Goal: Information Seeking & Learning: Learn about a topic

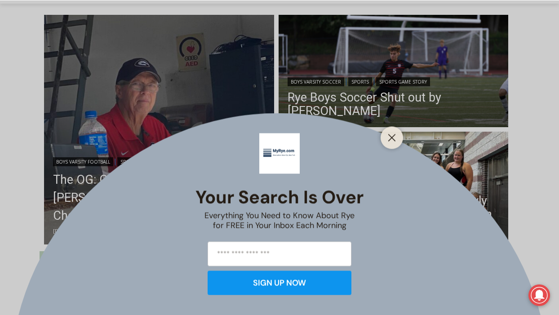
scroll to position [240, 0]
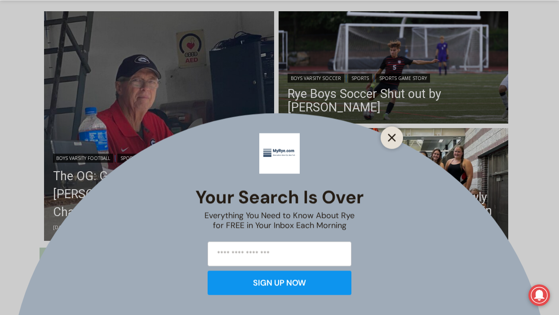
click at [391, 136] on line "Close" at bounding box center [392, 137] width 6 height 6
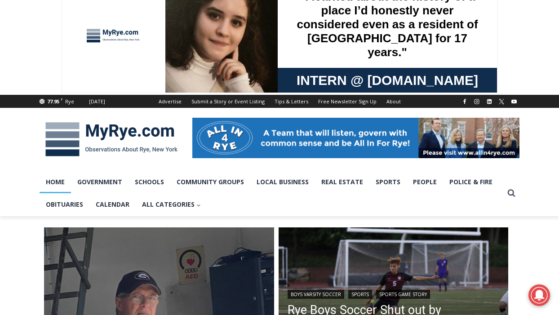
scroll to position [7, 0]
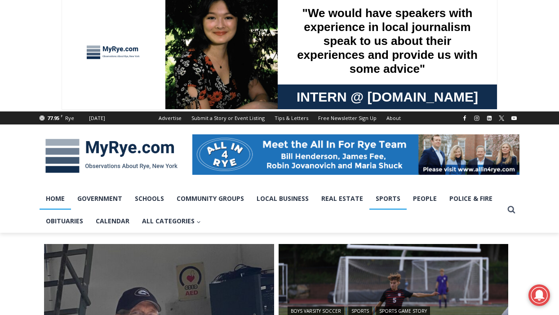
click at [392, 202] on link "Sports" at bounding box center [387, 198] width 37 height 22
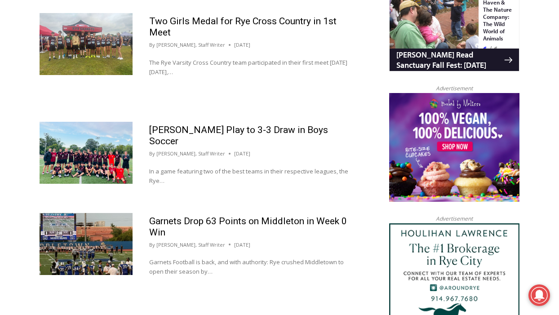
scroll to position [883, 0]
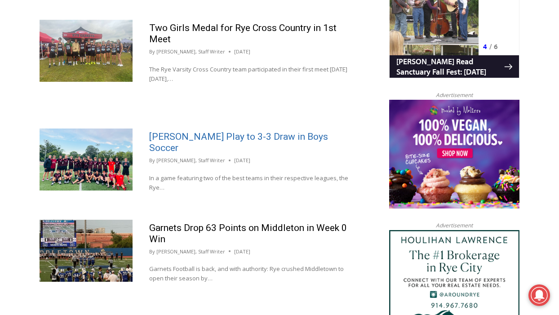
click at [221, 140] on link "[PERSON_NAME] Play to 3-3 Draw in Boys Soccer" at bounding box center [238, 142] width 179 height 22
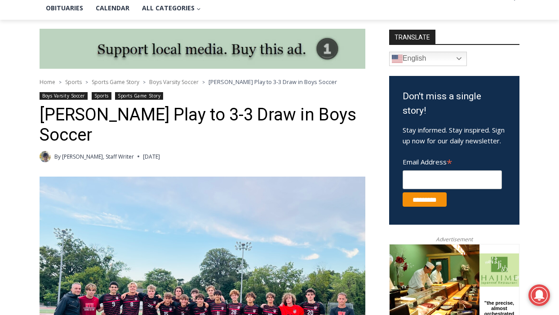
scroll to position [204, 0]
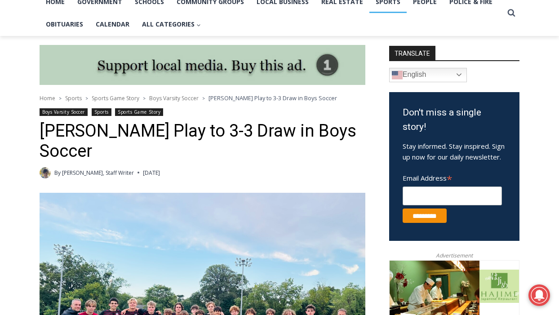
click at [390, 4] on link "Sports" at bounding box center [387, 2] width 37 height 22
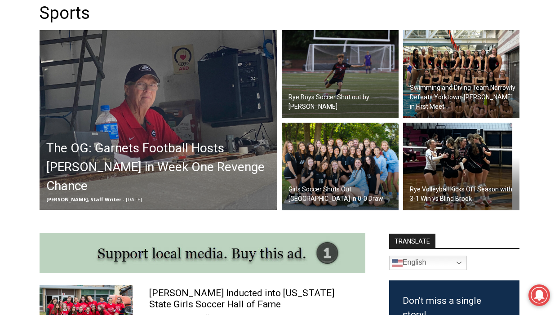
scroll to position [266, 0]
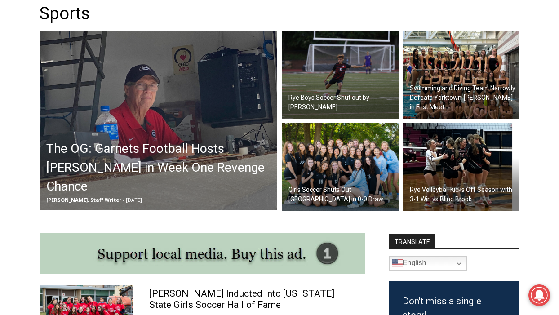
click at [186, 178] on h2 "The OG: Garnets Football Hosts [PERSON_NAME] in Week One Revenge Chance" at bounding box center [160, 167] width 229 height 57
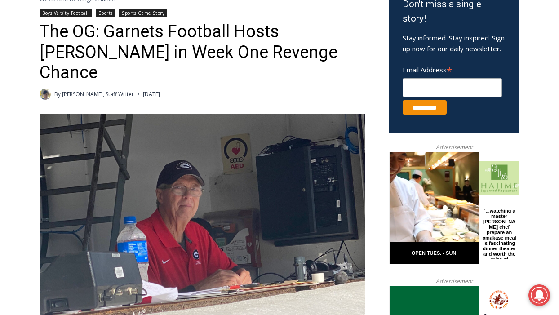
scroll to position [312, 0]
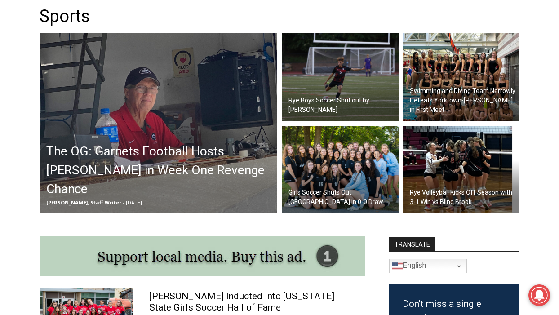
scroll to position [262, 0]
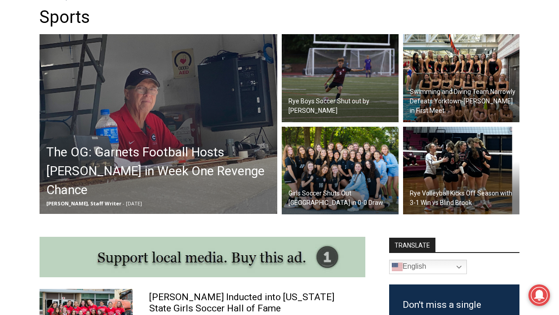
click at [449, 101] on h2 "Swimming and Diving Team Narrowly Defeats Yorktown-Somers in First Meet" at bounding box center [464, 101] width 108 height 28
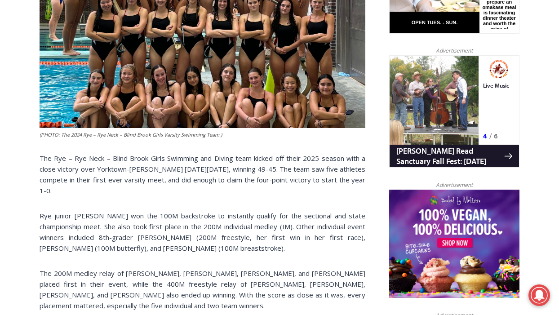
scroll to position [541, 0]
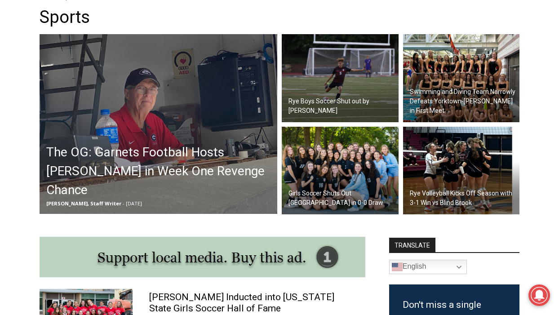
click at [356, 191] on div "Girls Soccer Shuts Out [GEOGRAPHIC_DATA] in 0-0 Draw" at bounding box center [342, 197] width 112 height 23
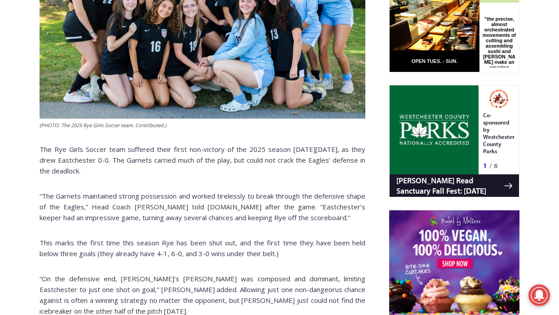
scroll to position [495, 0]
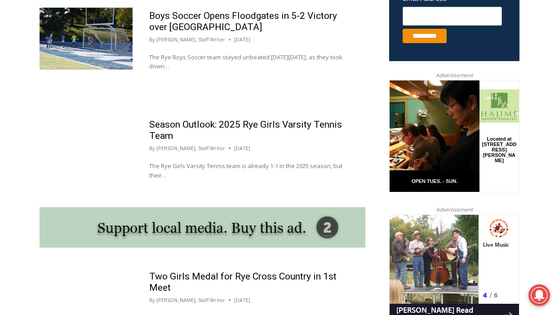
scroll to position [637, 0]
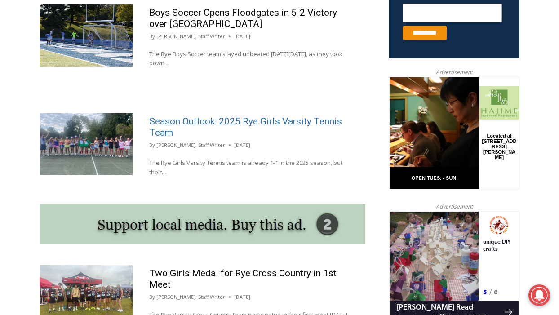
click at [294, 124] on link "Season Outlook: 2025 Rye Girls Varsity Tennis Team" at bounding box center [245, 127] width 193 height 22
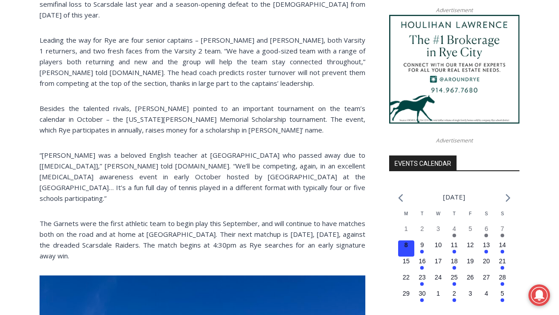
scroll to position [846, 0]
